Goal: Task Accomplishment & Management: Use online tool/utility

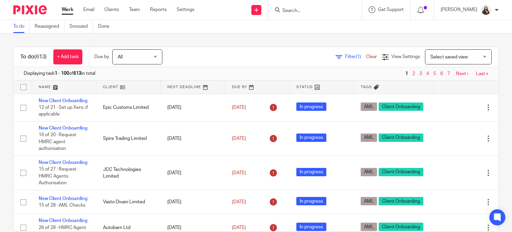
click at [318, 13] on input "Search" at bounding box center [312, 11] width 60 height 6
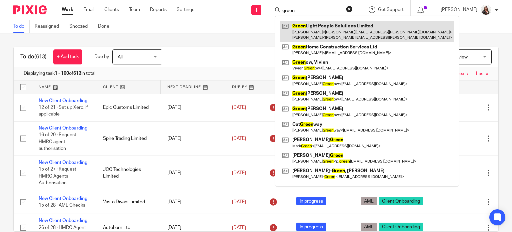
type input "green"
click at [323, 27] on link at bounding box center [366, 31] width 173 height 21
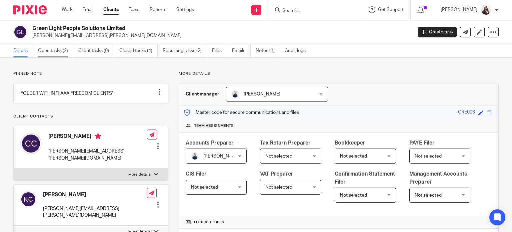
click at [47, 54] on link "Open tasks (2)" at bounding box center [55, 50] width 35 height 13
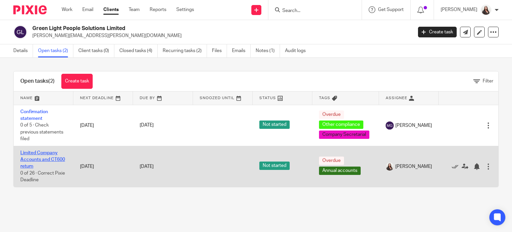
click at [51, 152] on link "Limited Company Accounts and CT600 return" at bounding box center [42, 159] width 45 height 18
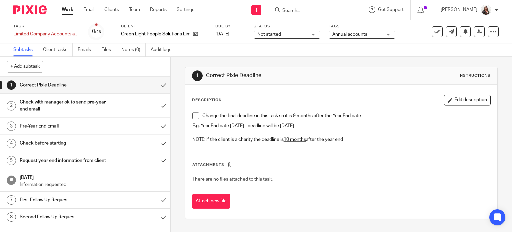
click at [193, 117] on span at bounding box center [195, 115] width 7 height 7
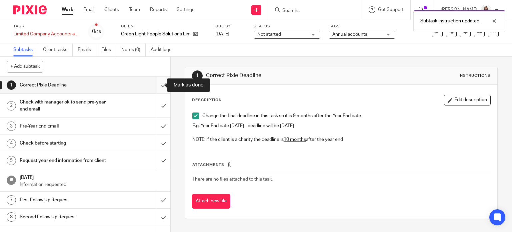
click at [157, 85] on input "submit" at bounding box center [85, 85] width 170 height 17
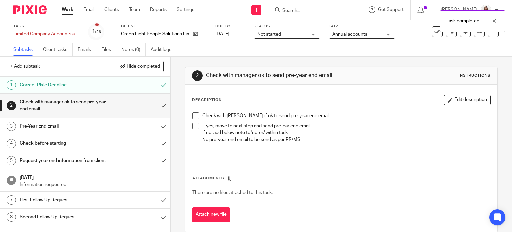
click at [193, 114] on span at bounding box center [195, 115] width 7 height 7
click at [193, 126] on span at bounding box center [195, 125] width 7 height 7
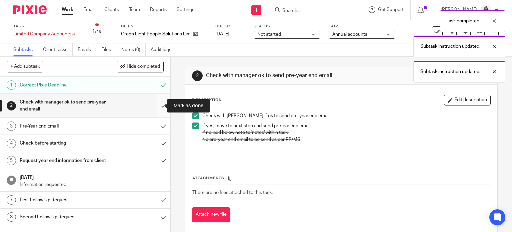
click at [154, 105] on input "submit" at bounding box center [85, 106] width 170 height 24
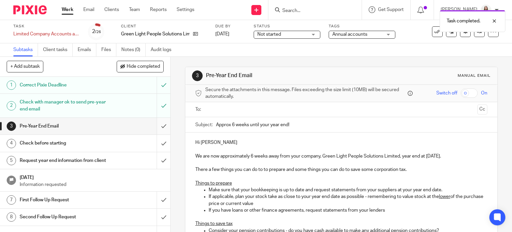
click at [156, 126] on input "submit" at bounding box center [85, 126] width 170 height 17
click at [156, 144] on input "submit" at bounding box center [85, 143] width 170 height 17
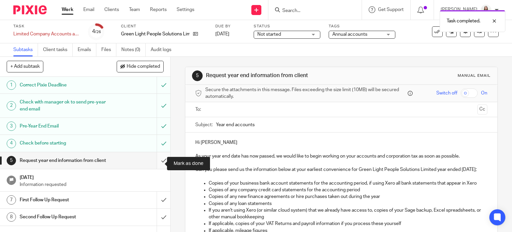
click at [155, 165] on input "submit" at bounding box center [85, 160] width 170 height 17
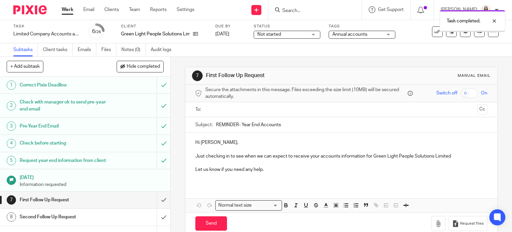
scroll to position [92, 0]
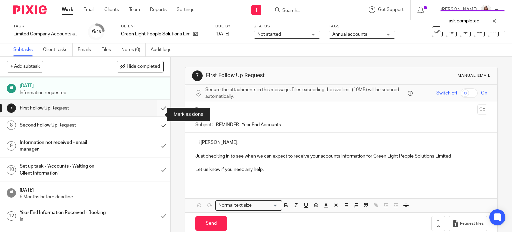
click at [157, 116] on input "submit" at bounding box center [85, 108] width 170 height 17
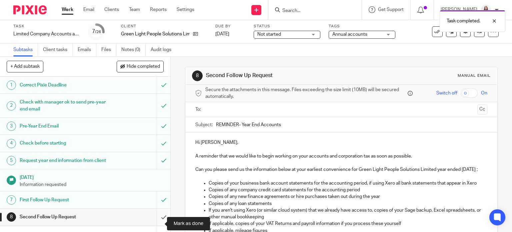
click at [158, 224] on input "submit" at bounding box center [85, 216] width 170 height 17
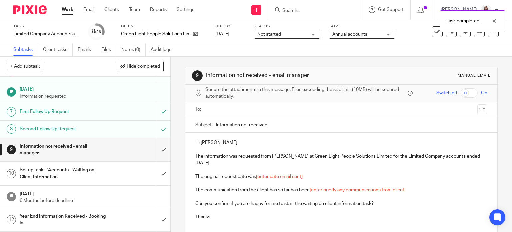
scroll to position [117, 0]
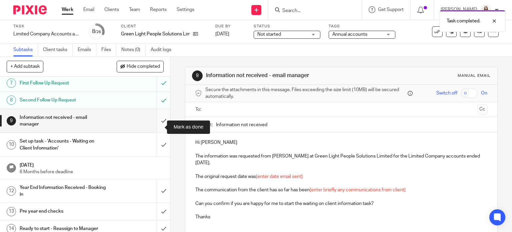
click at [156, 128] on input "submit" at bounding box center [85, 121] width 170 height 24
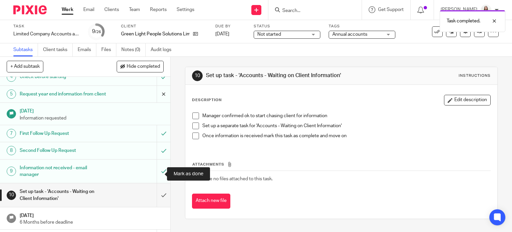
scroll to position [100, 0]
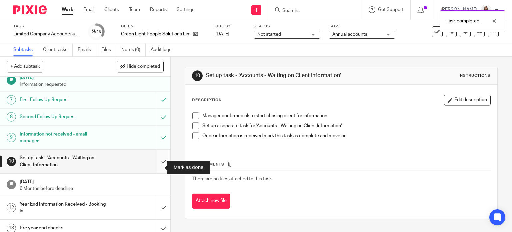
click at [157, 169] on input "submit" at bounding box center [85, 161] width 170 height 24
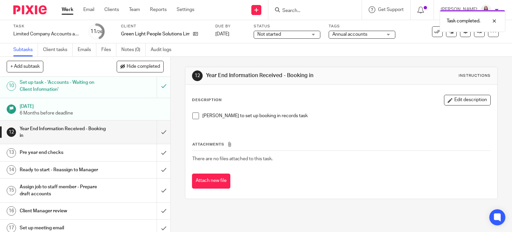
scroll to position [183, 0]
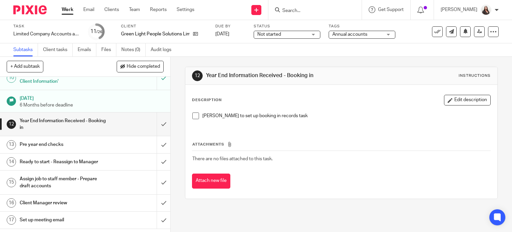
click at [315, 11] on input "Search" at bounding box center [312, 11] width 60 height 6
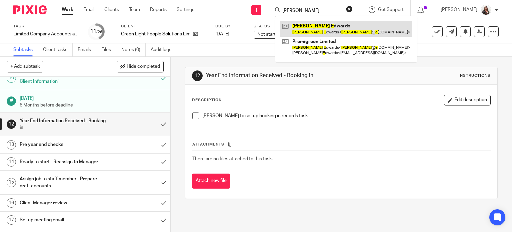
type input "sarah e"
click at [319, 27] on link at bounding box center [346, 28] width 132 height 15
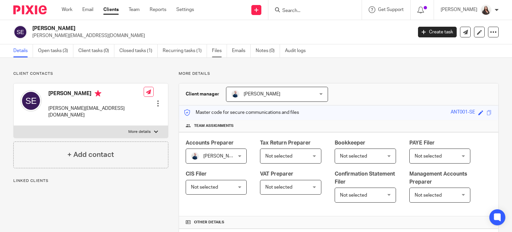
click at [212, 50] on link "Files" at bounding box center [219, 50] width 15 height 13
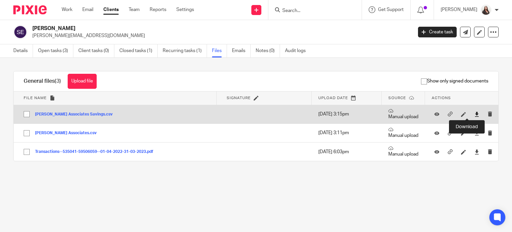
click at [474, 116] on icon at bounding box center [476, 114] width 5 height 5
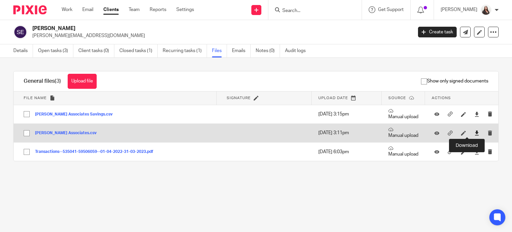
click at [474, 131] on icon at bounding box center [476, 132] width 5 height 5
